Goal: Task Accomplishment & Management: Manage account settings

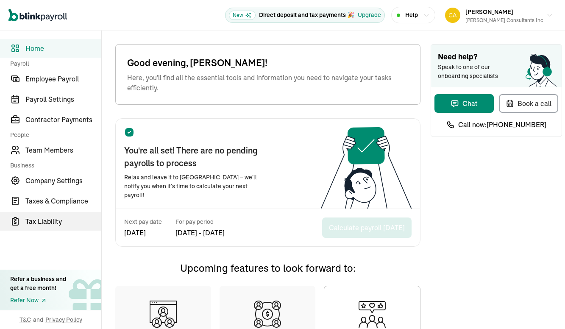
click at [50, 222] on span "Tax Liability" at bounding box center [63, 221] width 76 height 10
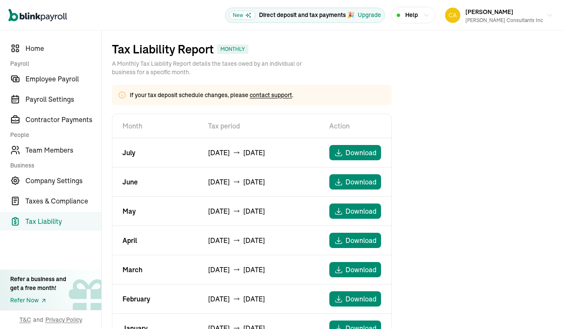
scroll to position [162, 0]
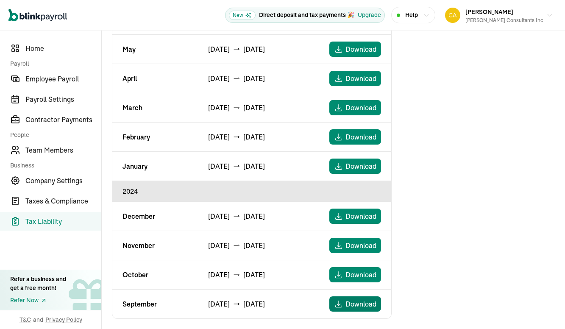
click at [356, 304] on span "Download" at bounding box center [360, 304] width 31 height 10
click at [31, 201] on span "Taxes & Compliance" at bounding box center [63, 201] width 76 height 10
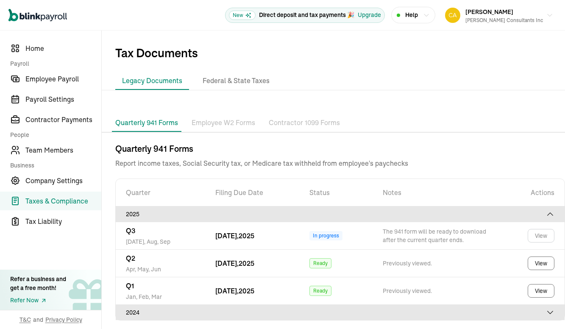
click at [136, 311] on div "2024" at bounding box center [340, 312] width 428 height 8
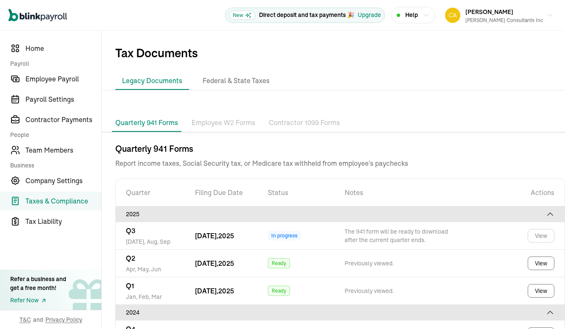
scroll to position [55, 0]
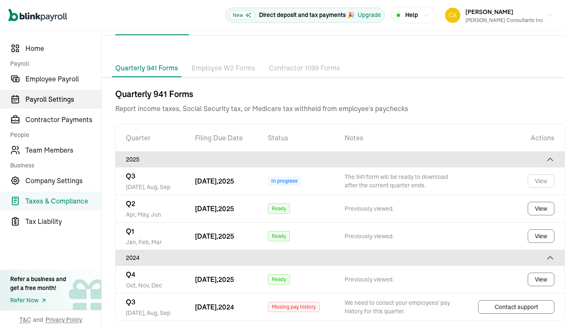
click at [48, 98] on span "Payroll Settings" at bounding box center [63, 99] width 76 height 10
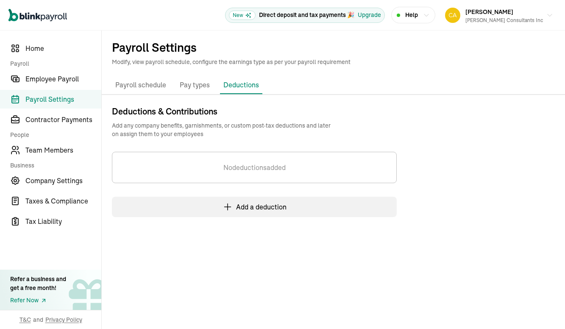
click at [147, 84] on p "Payroll schedule" at bounding box center [140, 85] width 51 height 11
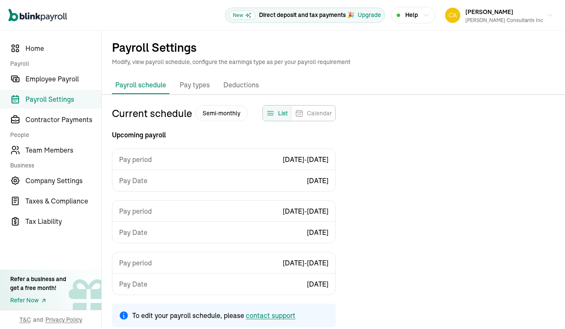
scroll to position [7, 0]
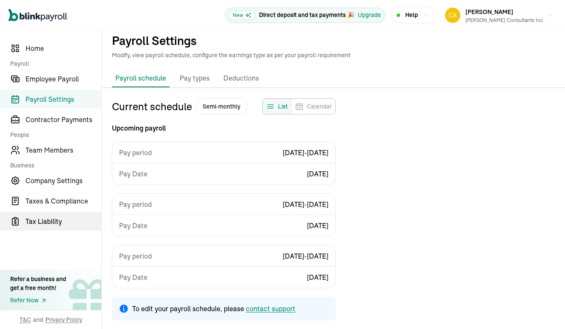
click at [29, 222] on span "Tax Liability" at bounding box center [63, 221] width 76 height 10
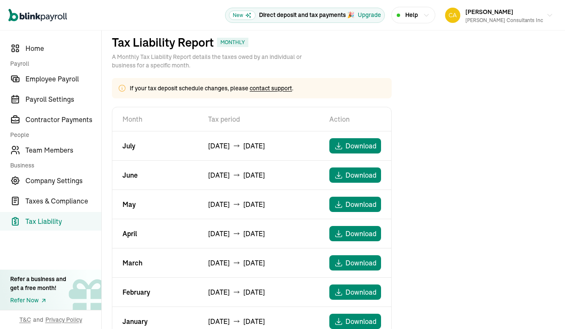
scroll to position [162, 0]
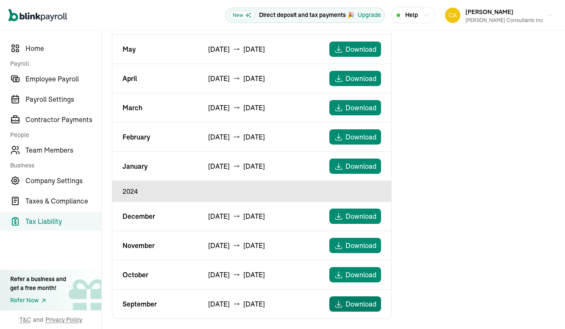
click at [355, 303] on span "Download" at bounding box center [360, 304] width 31 height 10
click at [70, 200] on span "Taxes & Compliance" at bounding box center [63, 201] width 76 height 10
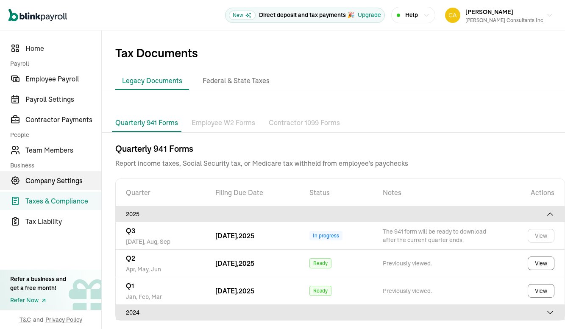
click at [59, 181] on span "Company Settings" at bounding box center [63, 180] width 76 height 10
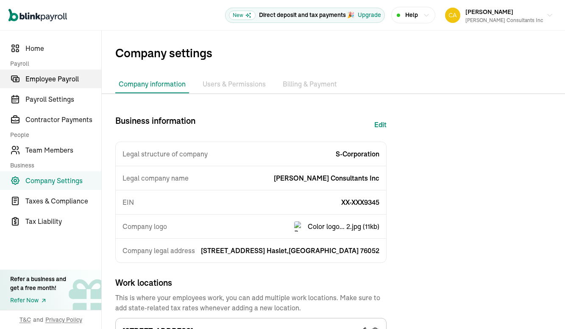
click at [46, 80] on span "Employee Payroll" at bounding box center [63, 79] width 76 height 10
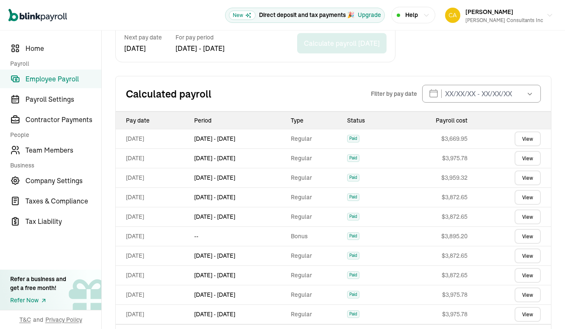
scroll to position [169, 0]
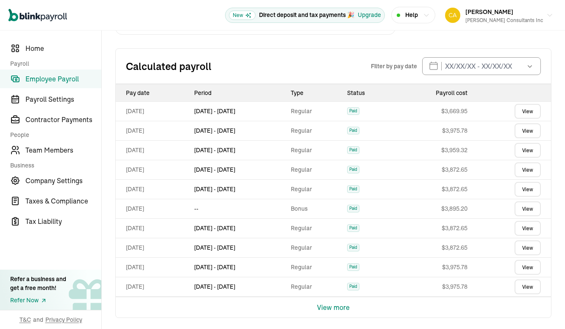
click at [331, 306] on button "View more" at bounding box center [333, 307] width 33 height 20
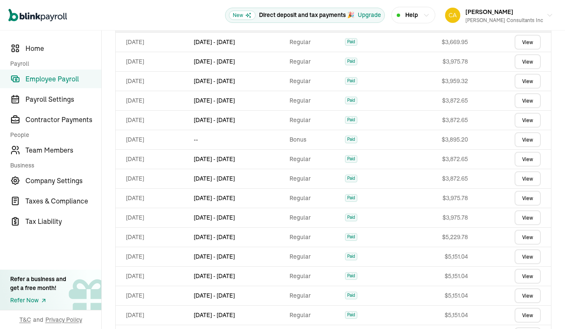
scroll to position [362, 0]
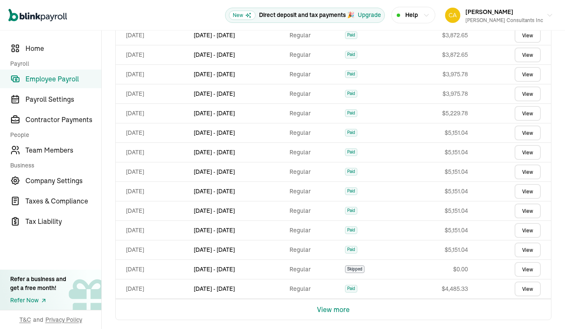
click at [524, 283] on link "View" at bounding box center [527, 288] width 26 height 15
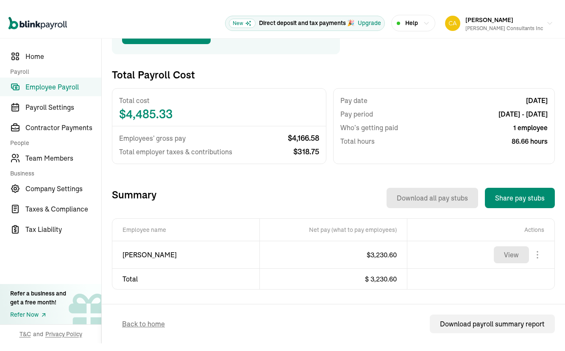
scroll to position [128, 0]
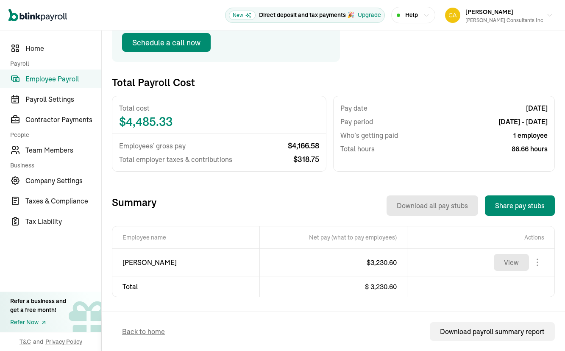
click at [50, 80] on span "Employee Payroll" at bounding box center [63, 79] width 76 height 10
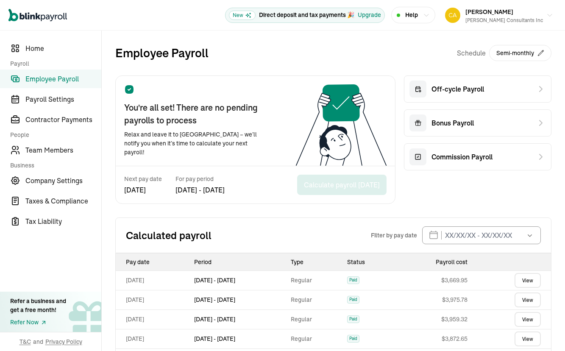
scroll to position [147, 0]
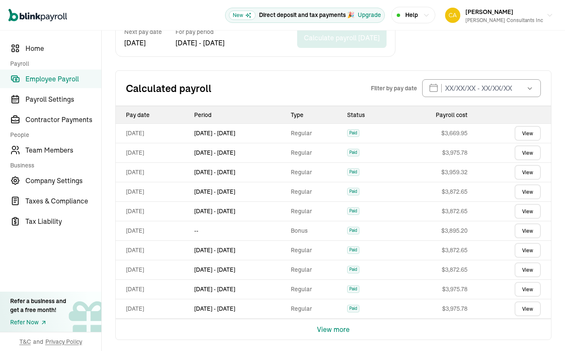
click at [338, 326] on button "View more" at bounding box center [333, 329] width 33 height 20
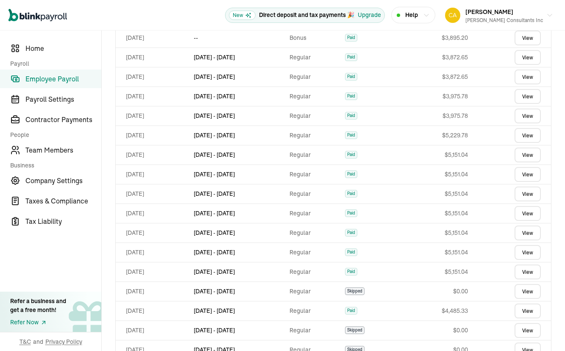
scroll to position [377, 0]
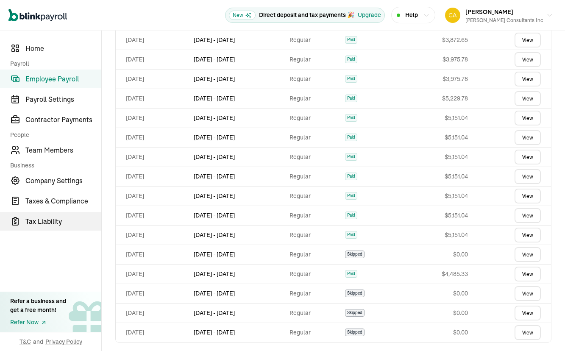
click at [36, 221] on span "Tax Liability" at bounding box center [63, 221] width 76 height 10
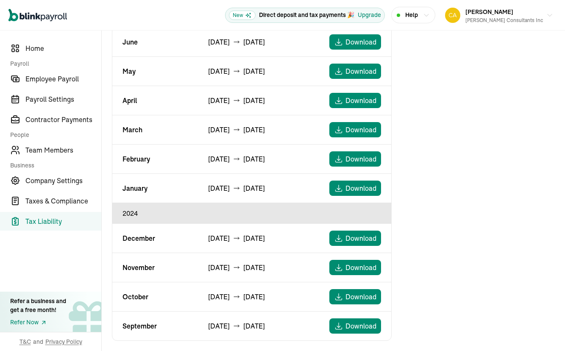
scroll to position [140, 0]
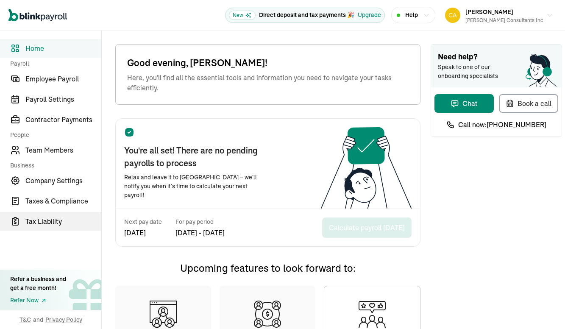
click at [50, 222] on span "Tax Liability" at bounding box center [63, 221] width 76 height 10
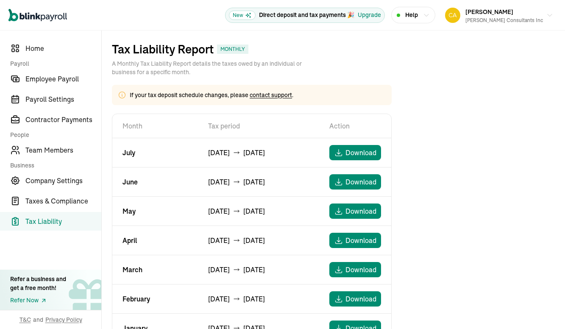
scroll to position [162, 0]
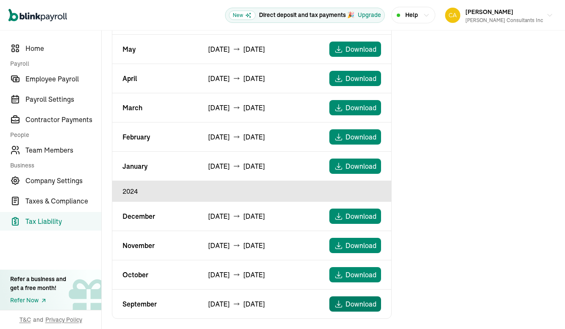
click at [356, 304] on span "Download" at bounding box center [360, 304] width 31 height 10
click at [31, 201] on span "Taxes & Compliance" at bounding box center [63, 201] width 76 height 10
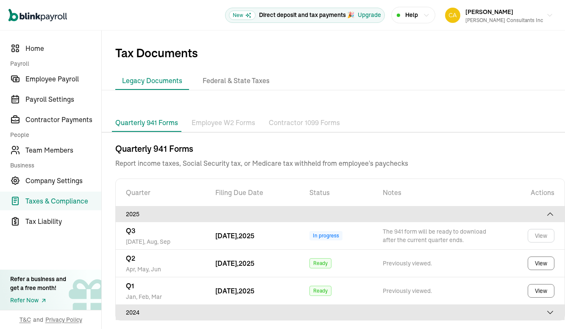
click at [136, 311] on div "2024" at bounding box center [340, 312] width 428 height 8
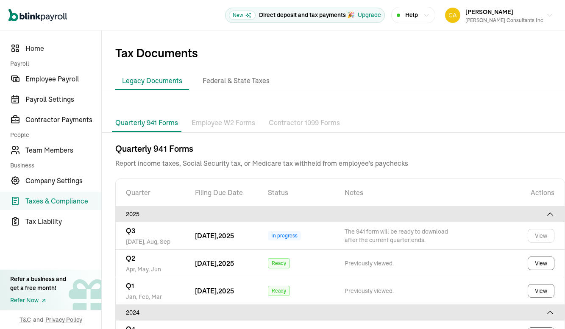
scroll to position [55, 0]
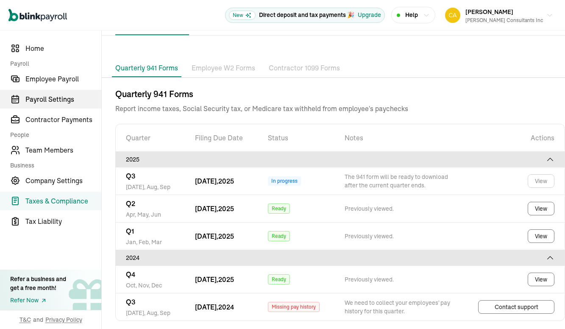
click at [48, 98] on span "Payroll Settings" at bounding box center [63, 99] width 76 height 10
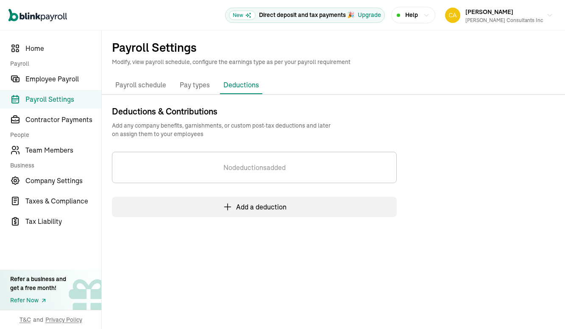
click at [147, 84] on p "Payroll schedule" at bounding box center [140, 85] width 51 height 11
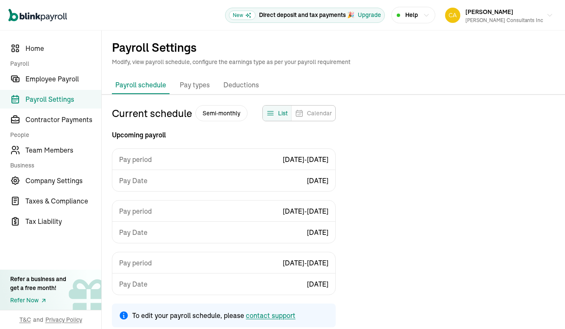
scroll to position [7, 0]
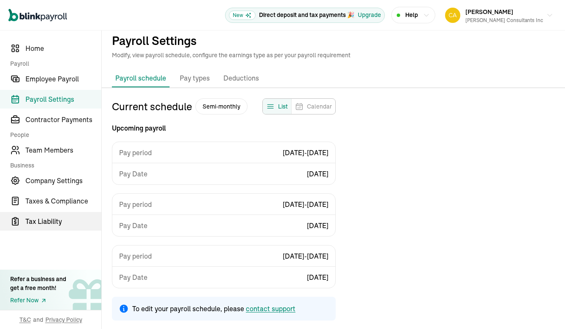
click at [29, 222] on span "Tax Liability" at bounding box center [63, 221] width 76 height 10
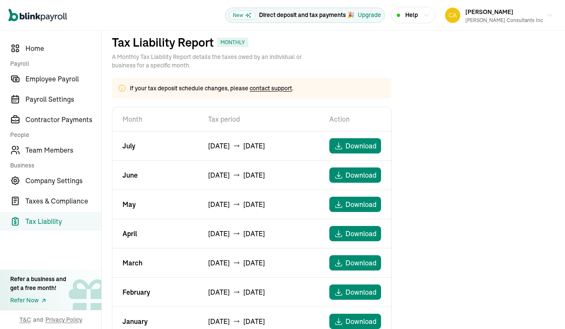
scroll to position [162, 0]
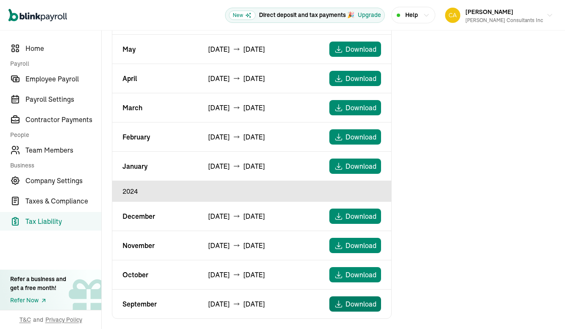
click at [355, 303] on span "Download" at bounding box center [360, 304] width 31 height 10
click at [70, 200] on span "Taxes & Compliance" at bounding box center [63, 201] width 76 height 10
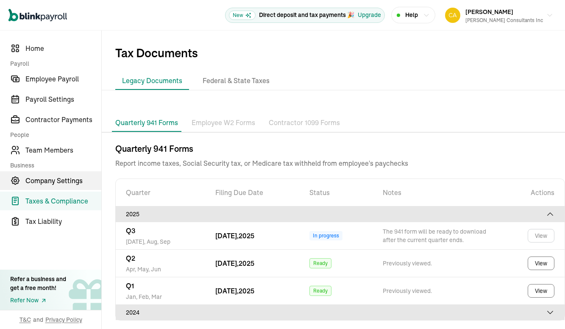
click at [59, 181] on span "Company Settings" at bounding box center [63, 180] width 76 height 10
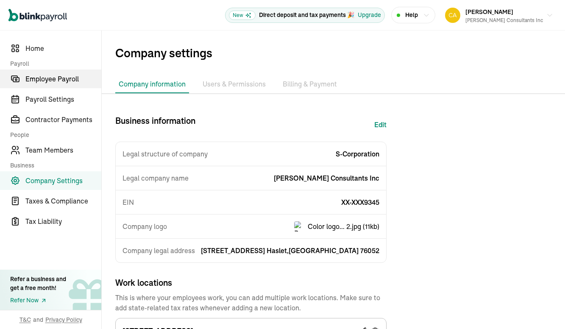
click at [46, 80] on span "Employee Payroll" at bounding box center [63, 79] width 76 height 10
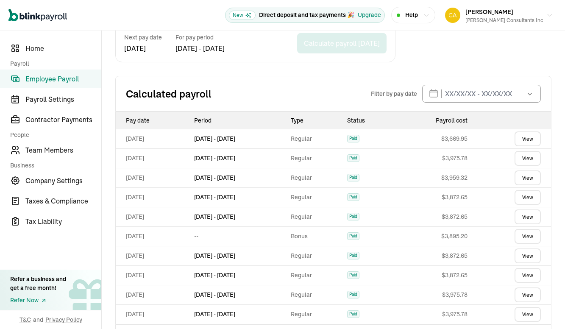
scroll to position [169, 0]
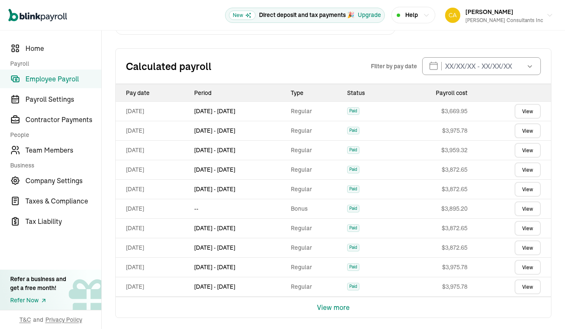
click at [331, 306] on button "View more" at bounding box center [333, 307] width 33 height 20
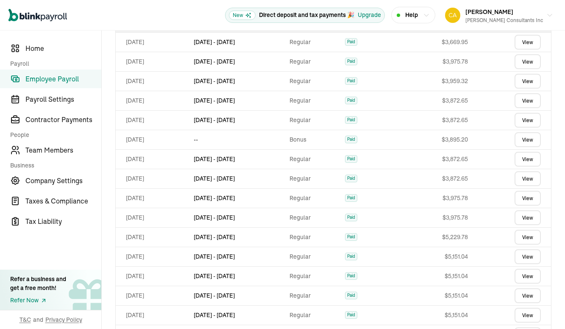
scroll to position [362, 0]
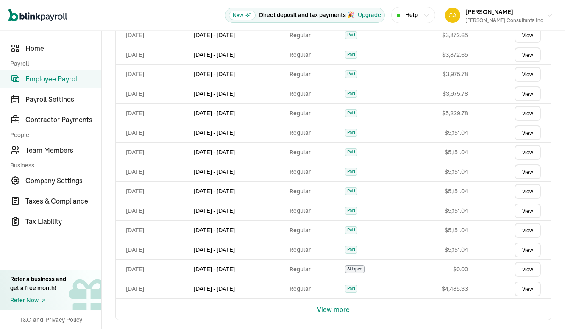
click at [524, 283] on link "View" at bounding box center [527, 288] width 26 height 15
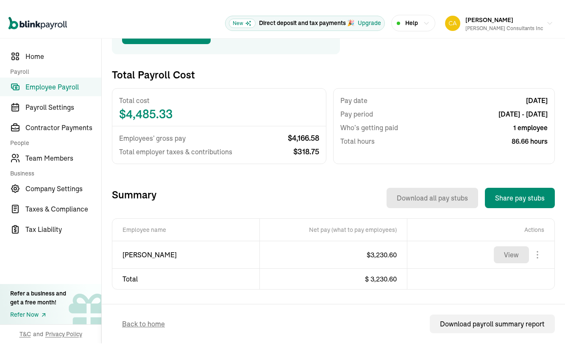
scroll to position [128, 0]
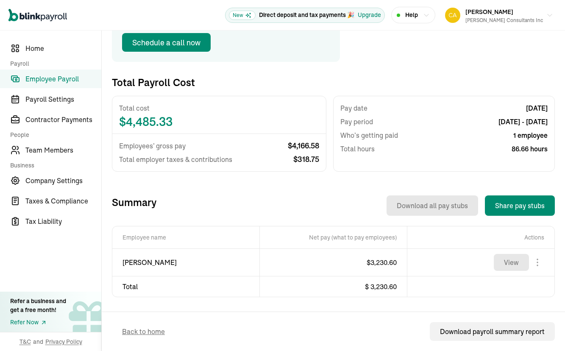
click at [50, 80] on span "Employee Payroll" at bounding box center [63, 79] width 76 height 10
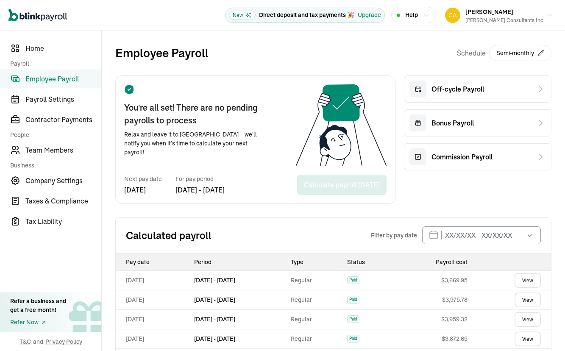
scroll to position [147, 0]
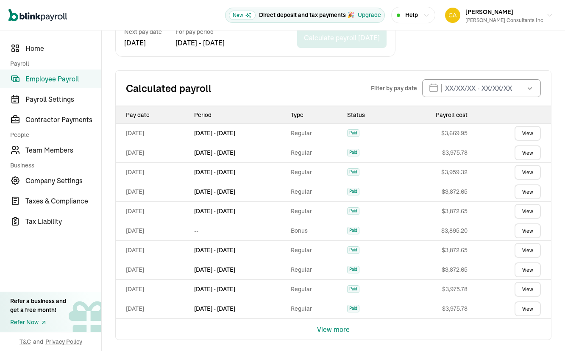
click at [338, 326] on button "View more" at bounding box center [333, 329] width 33 height 20
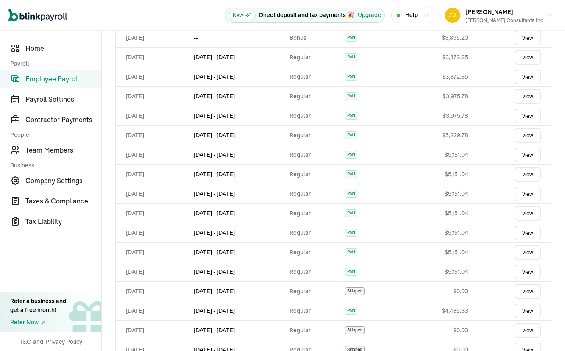
scroll to position [377, 0]
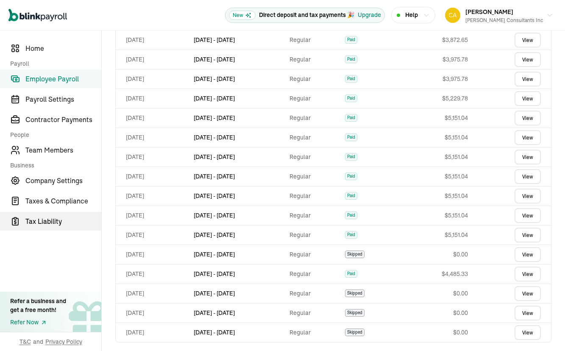
click at [36, 221] on span "Tax Liability" at bounding box center [63, 221] width 76 height 10
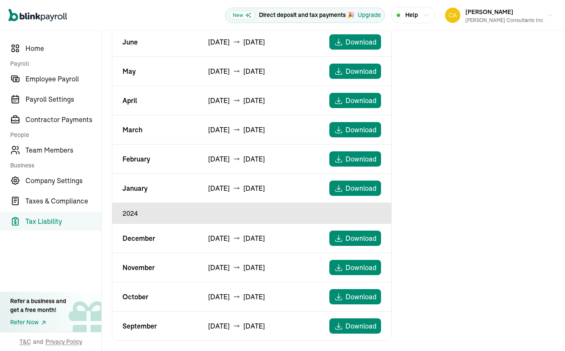
scroll to position [140, 0]
